Goal: Task Accomplishment & Management: Use online tool/utility

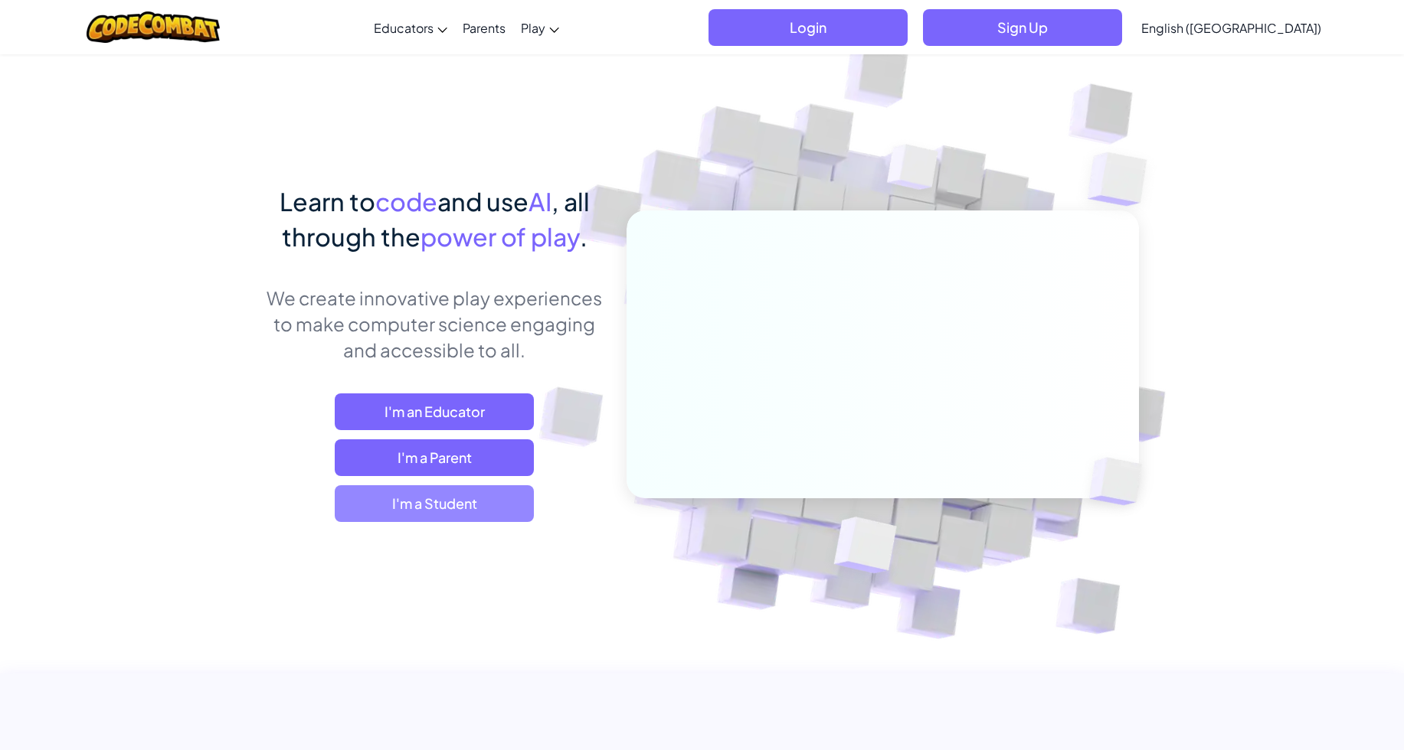
click at [458, 514] on span "I'm a Student" at bounding box center [434, 504] width 199 height 37
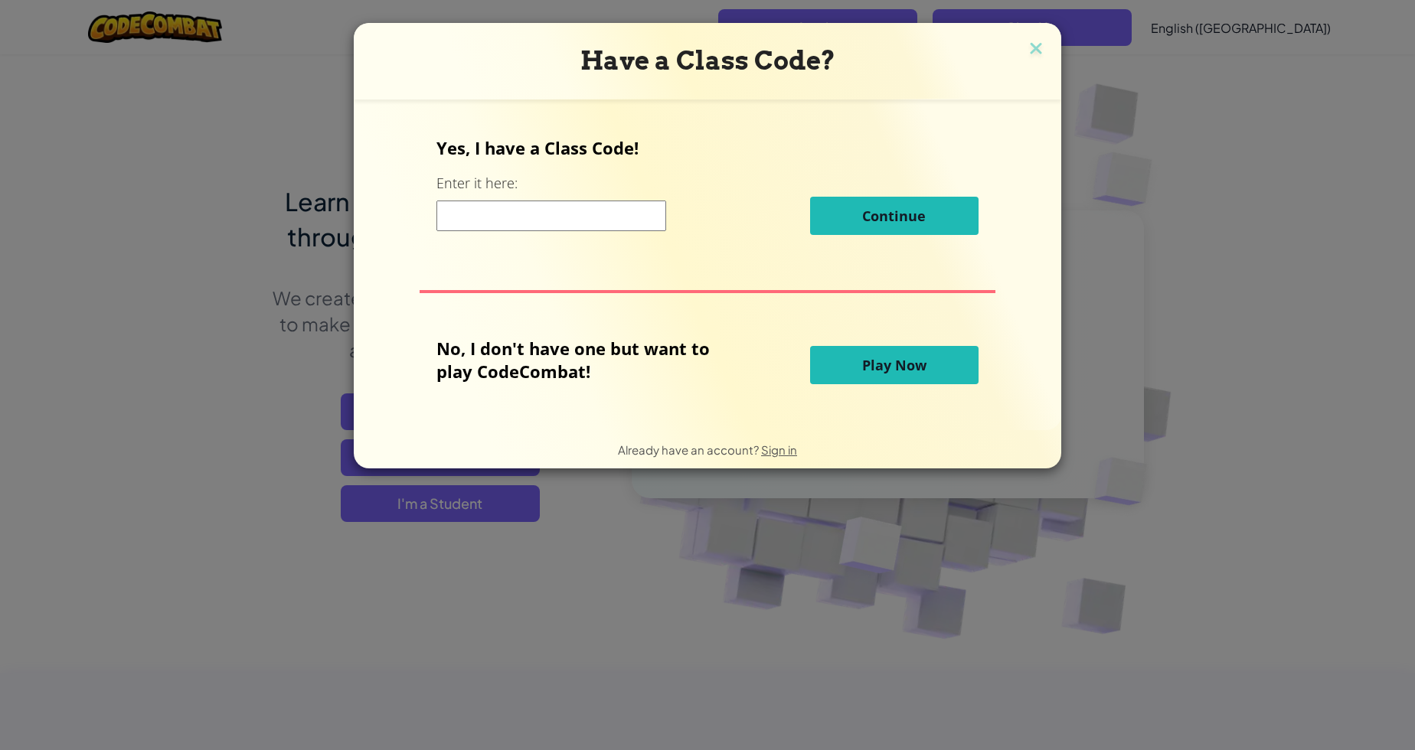
click at [502, 216] on input at bounding box center [551, 216] width 230 height 31
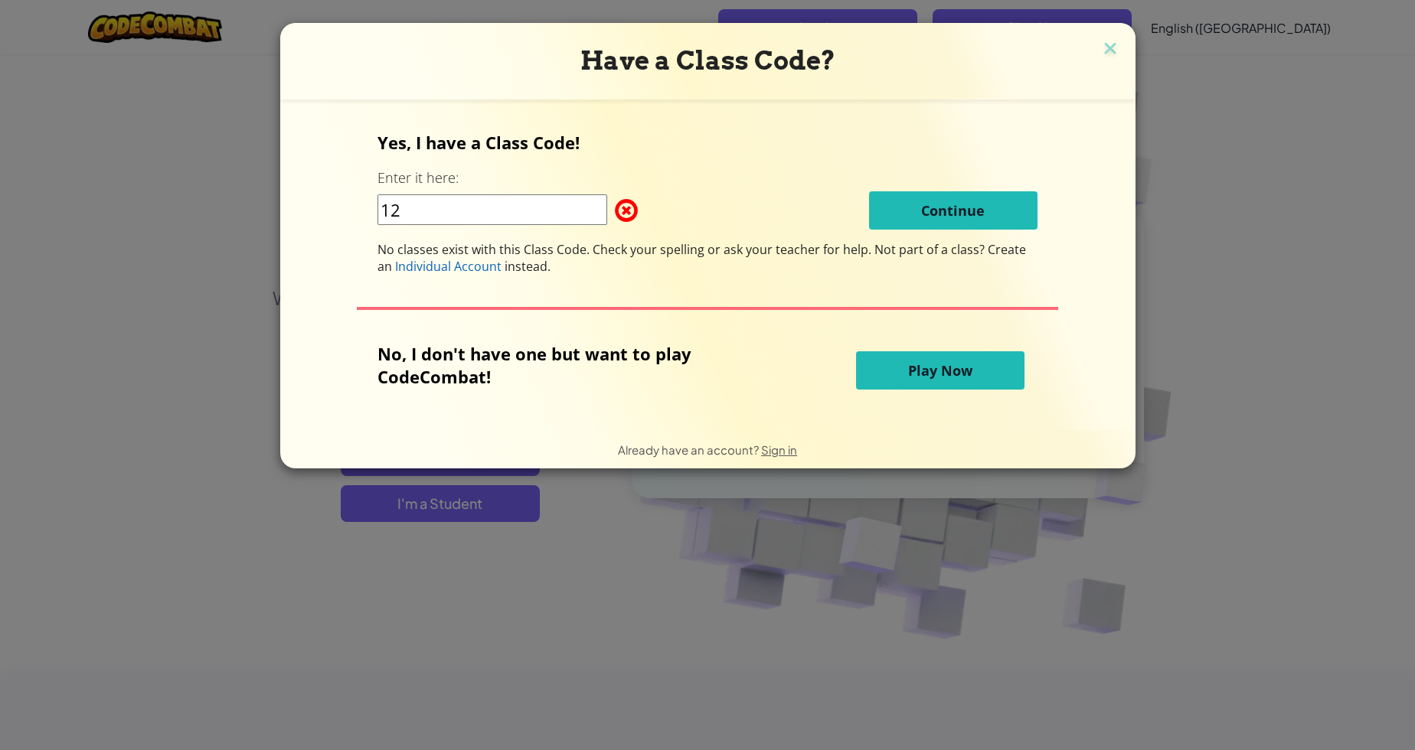
type input "1"
click at [502, 218] on input at bounding box center [493, 210] width 230 height 31
type input "12"
click at [897, 375] on button "Play Now" at bounding box center [940, 370] width 168 height 38
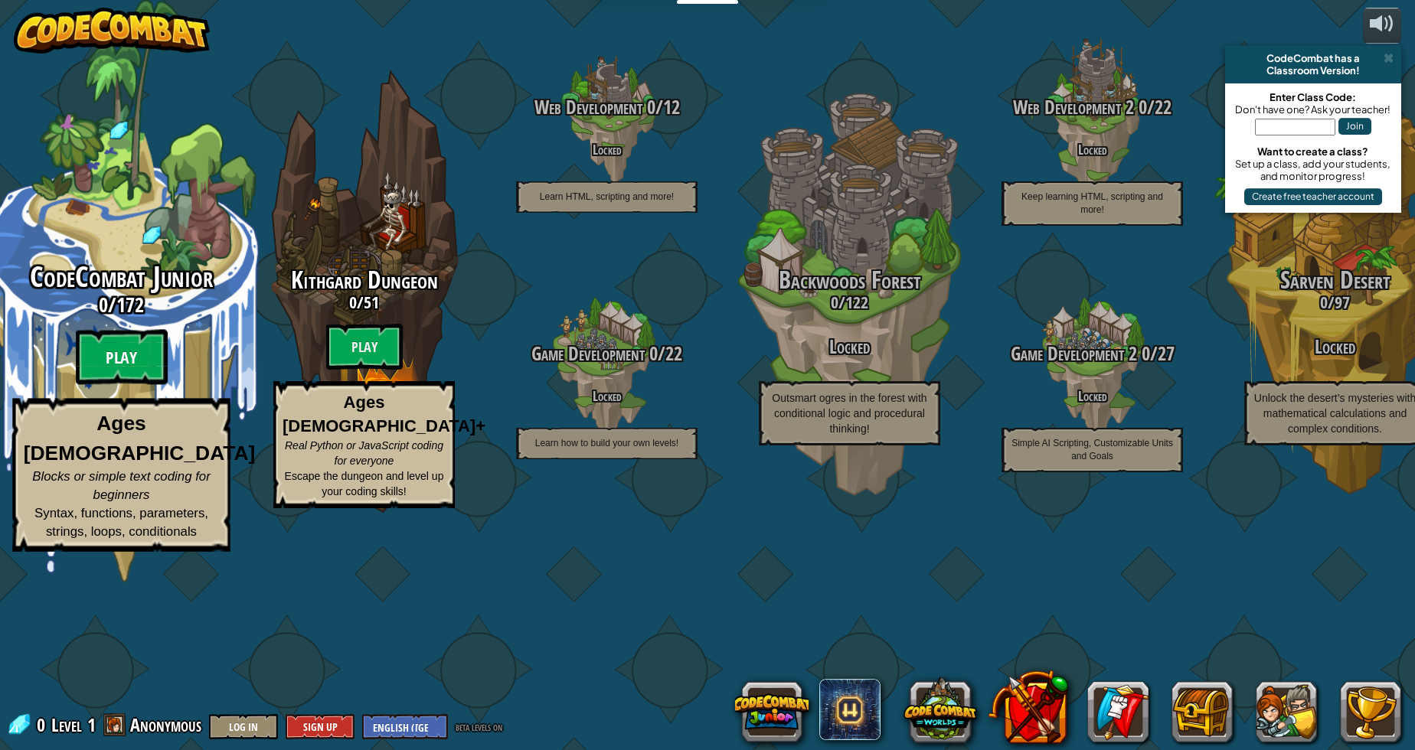
click at [142, 385] on btn "Play" at bounding box center [122, 357] width 92 height 55
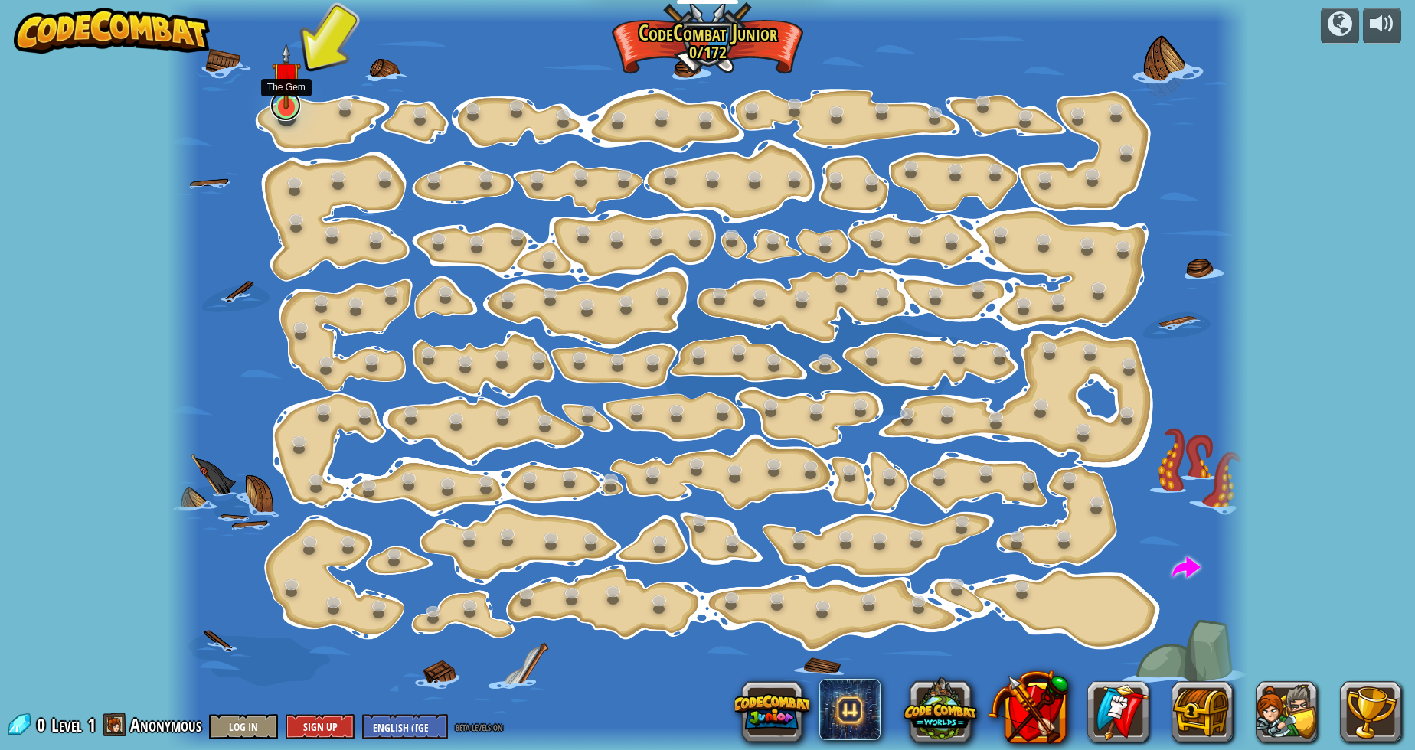
click at [286, 110] on link at bounding box center [285, 105] width 31 height 31
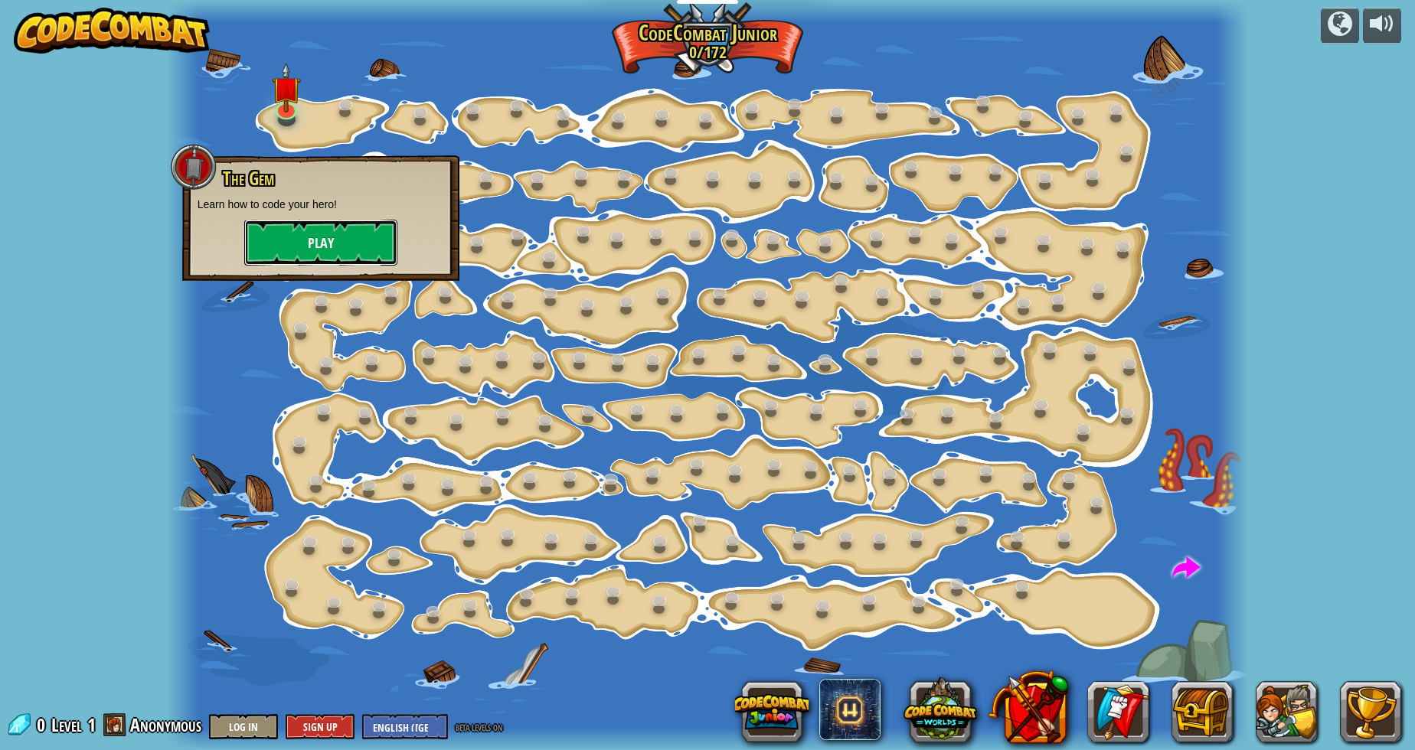
click at [293, 246] on button "Play" at bounding box center [320, 243] width 153 height 46
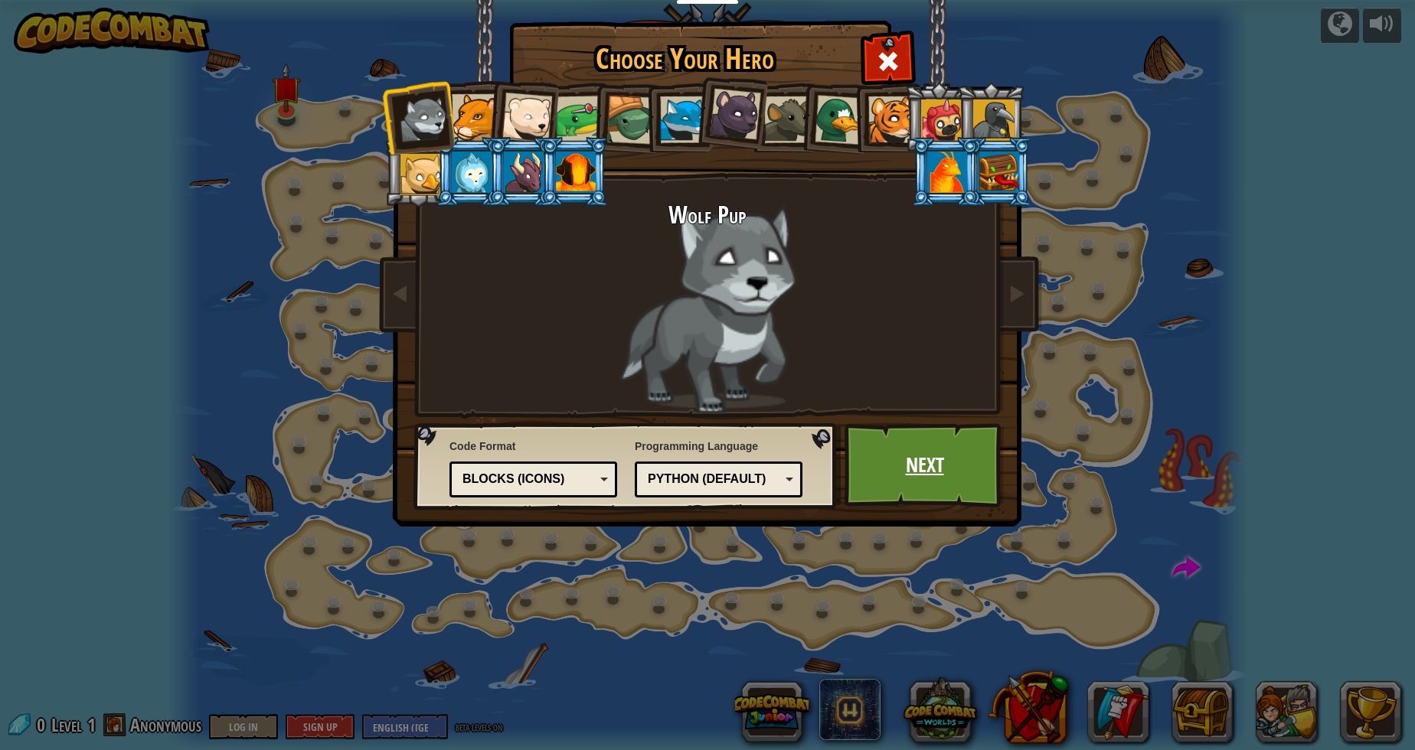
click at [897, 454] on link "Next" at bounding box center [925, 465] width 160 height 84
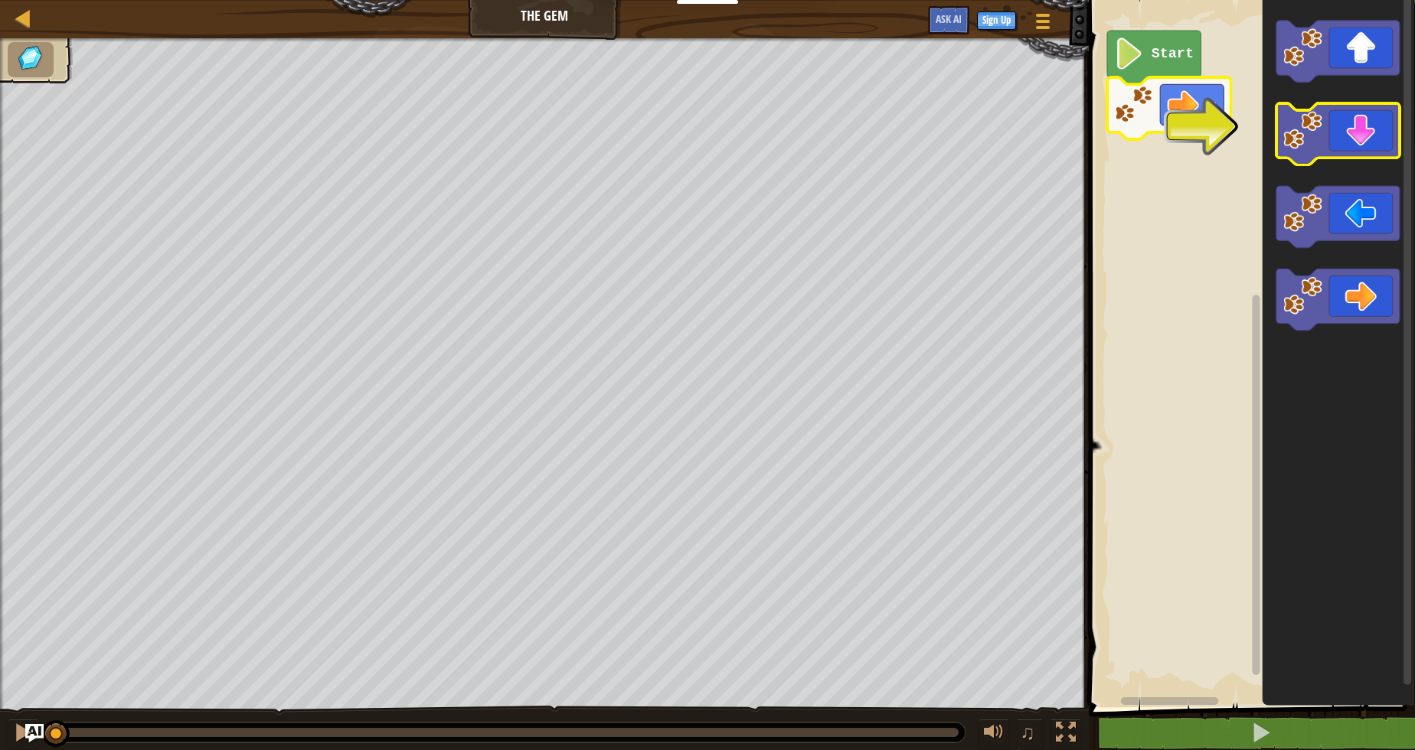
click at [1346, 131] on icon "Blockly Workspace" at bounding box center [1338, 134] width 123 height 62
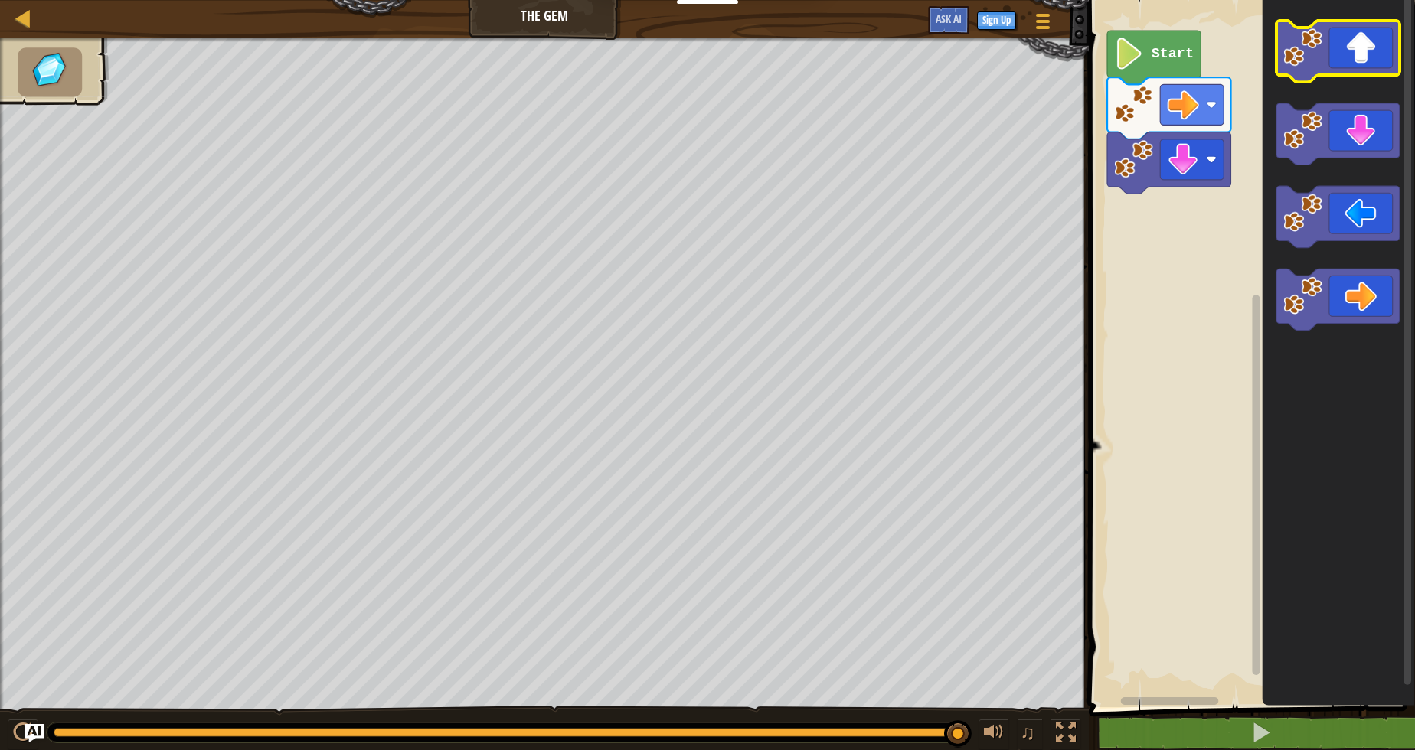
click at [1328, 60] on icon "Blockly Workspace" at bounding box center [1338, 52] width 123 height 62
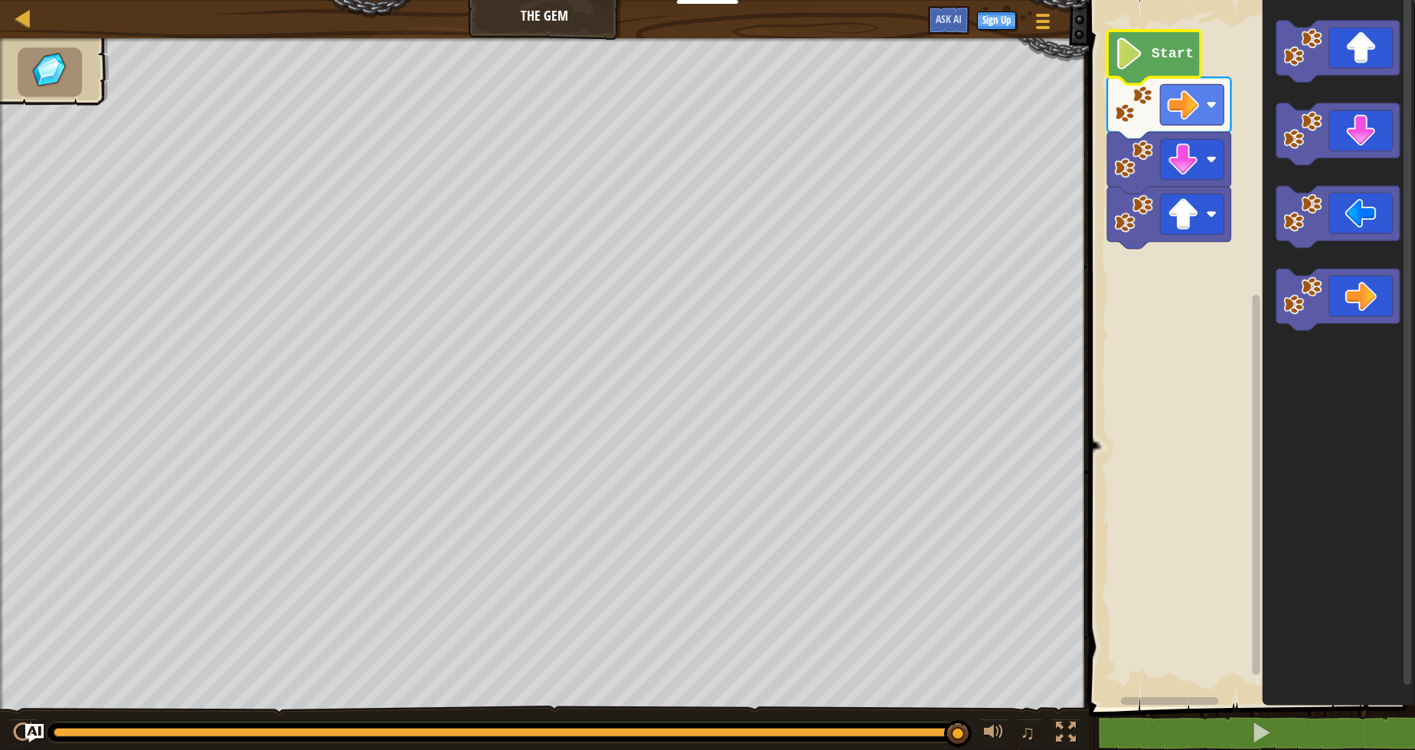
click at [1169, 68] on icon "Blockly Workspace" at bounding box center [1153, 58] width 93 height 54
click at [1141, 61] on image "Blockly Workspace" at bounding box center [1129, 54] width 30 height 32
